Goal: Task Accomplishment & Management: Use online tool/utility

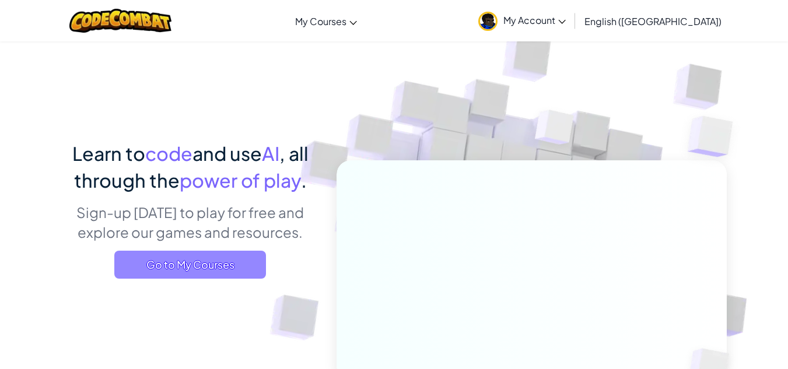
click at [213, 267] on span "Go to My Courses" at bounding box center [190, 265] width 152 height 28
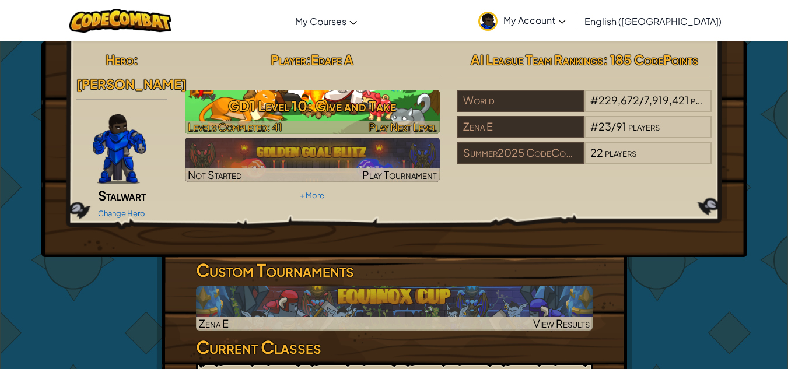
click at [275, 104] on h3 "GD1 Level 10: Give and Take" at bounding box center [312, 106] width 255 height 26
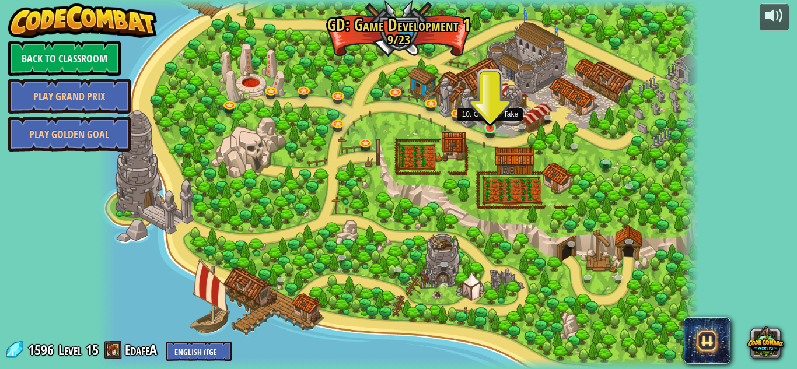
click at [484, 113] on img at bounding box center [490, 112] width 15 height 33
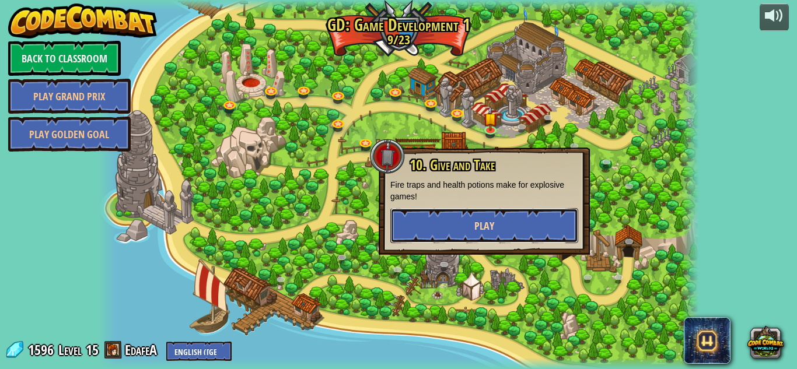
click at [503, 216] on button "Play" at bounding box center [484, 225] width 188 height 35
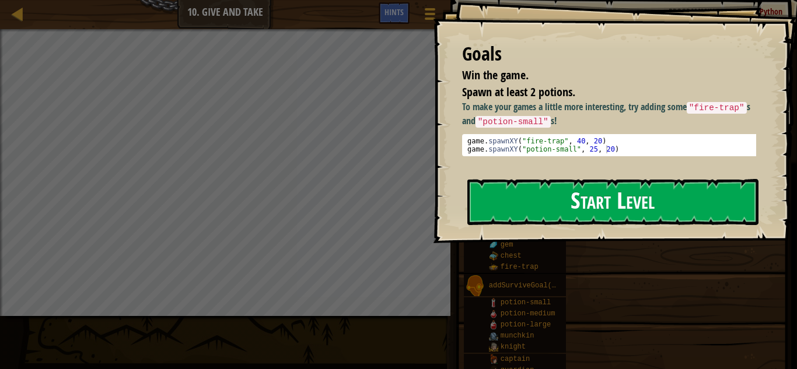
click at [545, 206] on button "Start Level" at bounding box center [612, 202] width 291 height 46
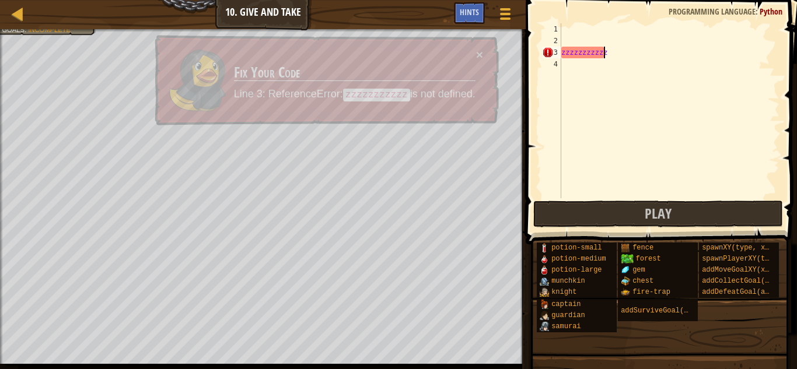
scroll to position [5, 1]
type textarea "z"
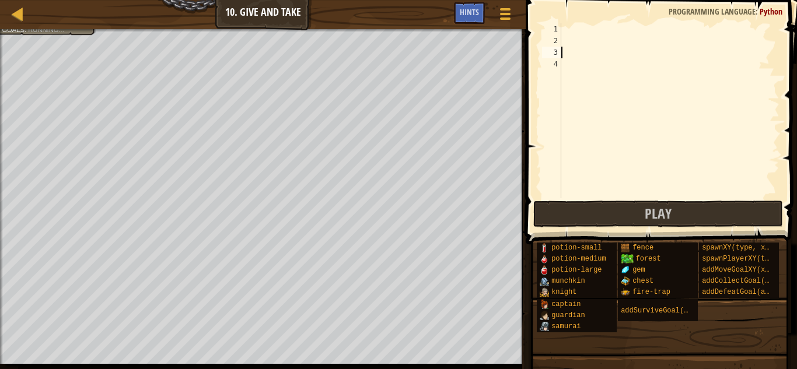
scroll to position [5, 0]
type textarea "z"
click at [545, 206] on button "Play" at bounding box center [658, 214] width 250 height 27
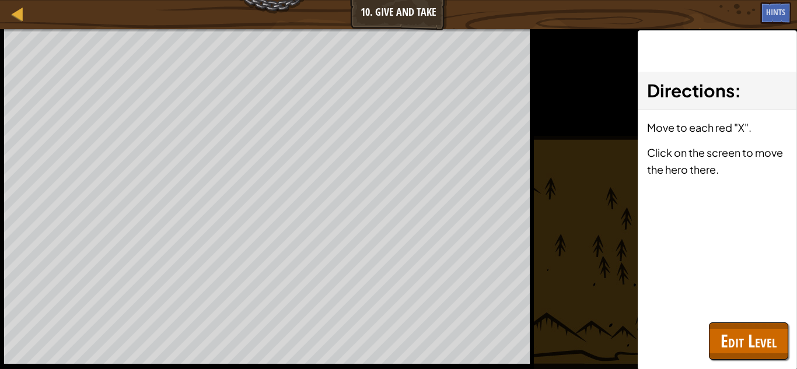
click at [545, 206] on div "Win the game. Spawn at least 2 potions. Goals : Ran out of time ♫ Game" at bounding box center [398, 199] width 797 height 340
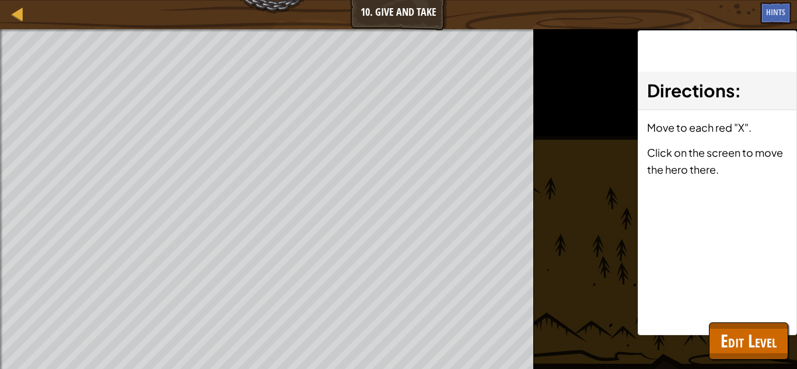
click at [545, 206] on div "Win the game. Spawn at least 2 potions. Goals : Ran out of time ♫ Game" at bounding box center [398, 199] width 797 height 340
click at [762, 344] on span "Edit Level" at bounding box center [748, 341] width 56 height 24
